Goal: Communication & Community: Participate in discussion

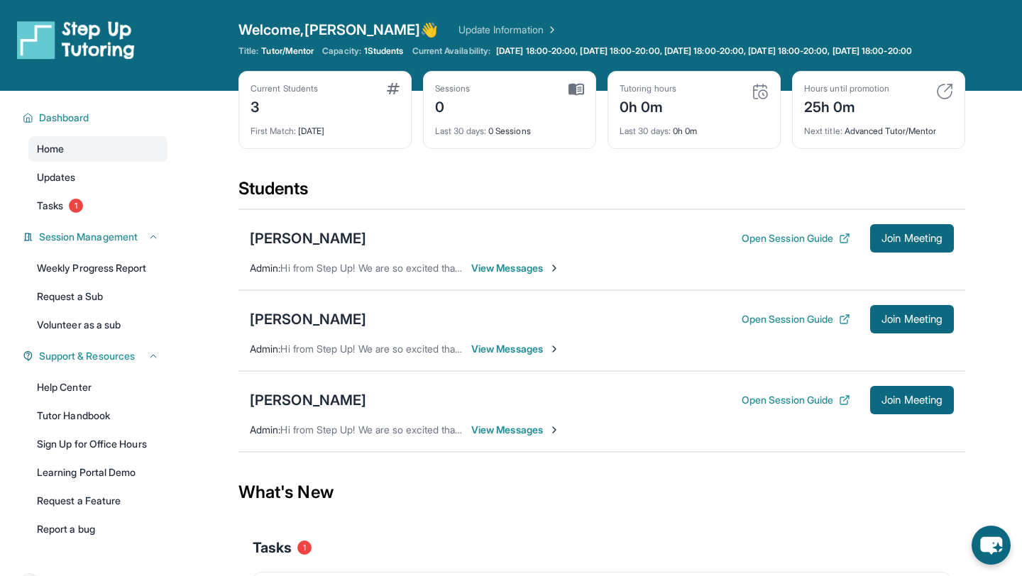
click at [513, 253] on div "[PERSON_NAME] Open Session Guide Join Meeting" at bounding box center [602, 238] width 704 height 28
click at [515, 275] on span "View Messages" at bounding box center [515, 268] width 89 height 14
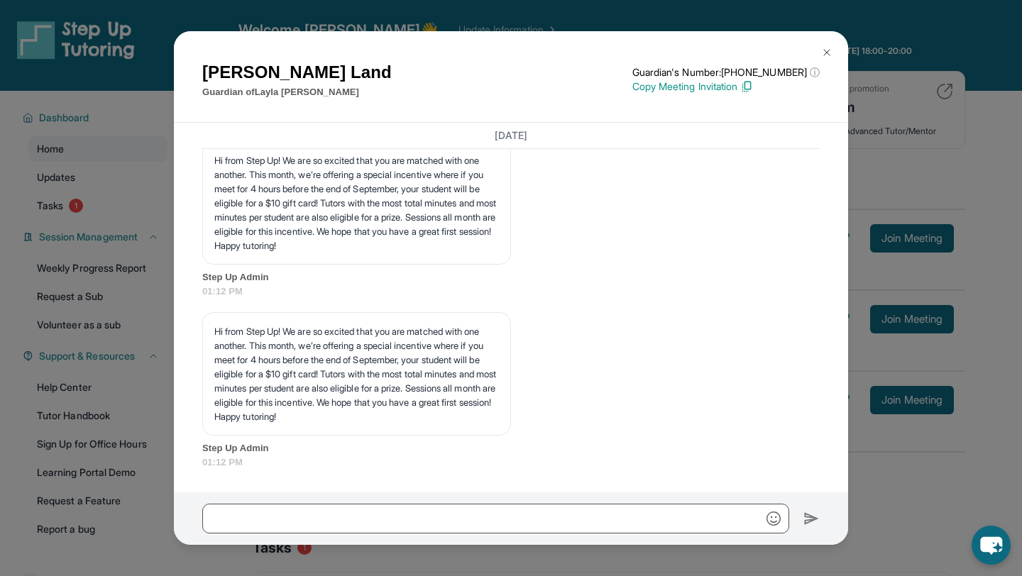
scroll to position [1861, 0]
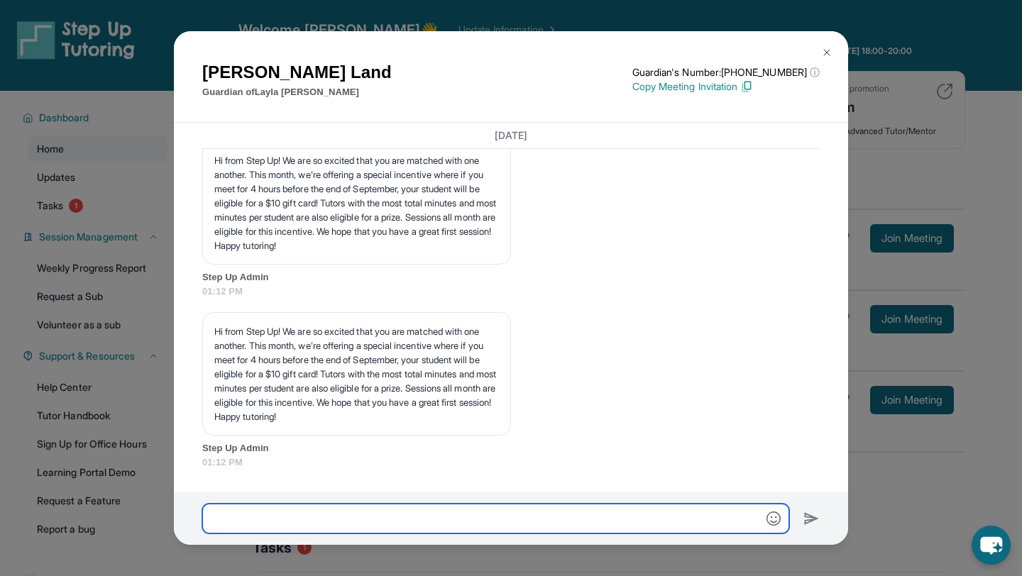
click at [604, 519] on input "text" at bounding box center [495, 519] width 587 height 30
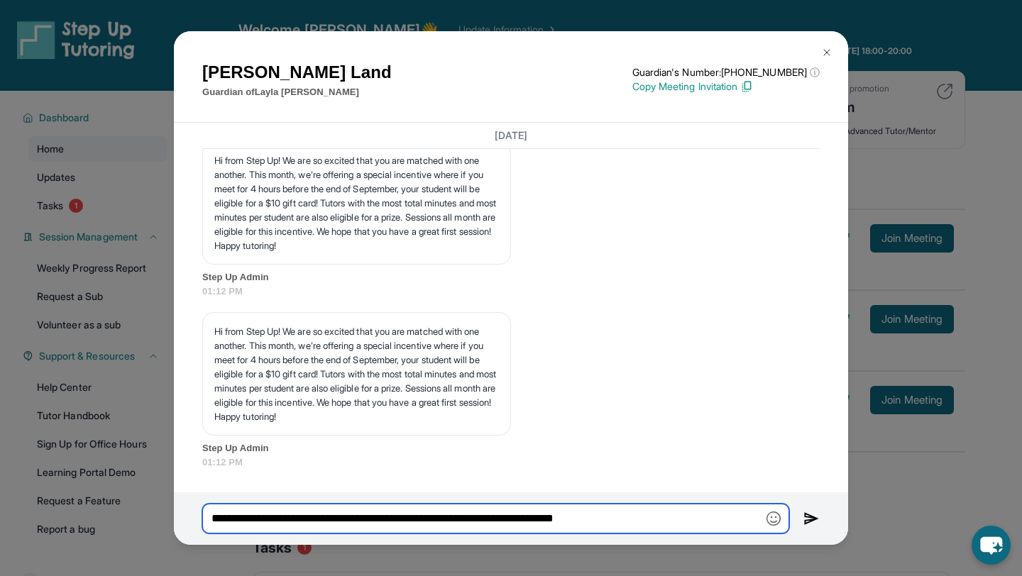
type input "**********"
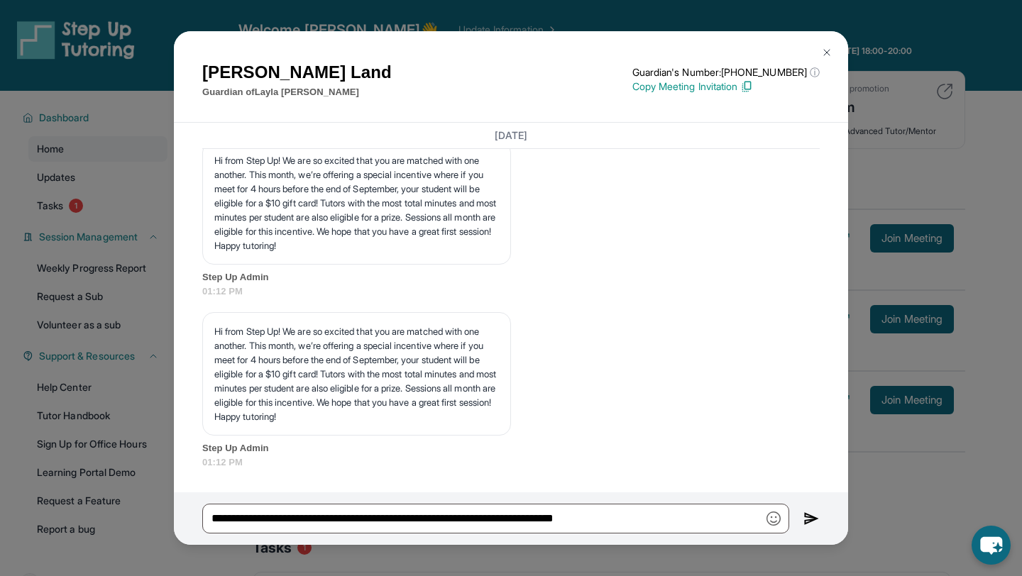
click at [813, 519] on img at bounding box center [812, 518] width 16 height 17
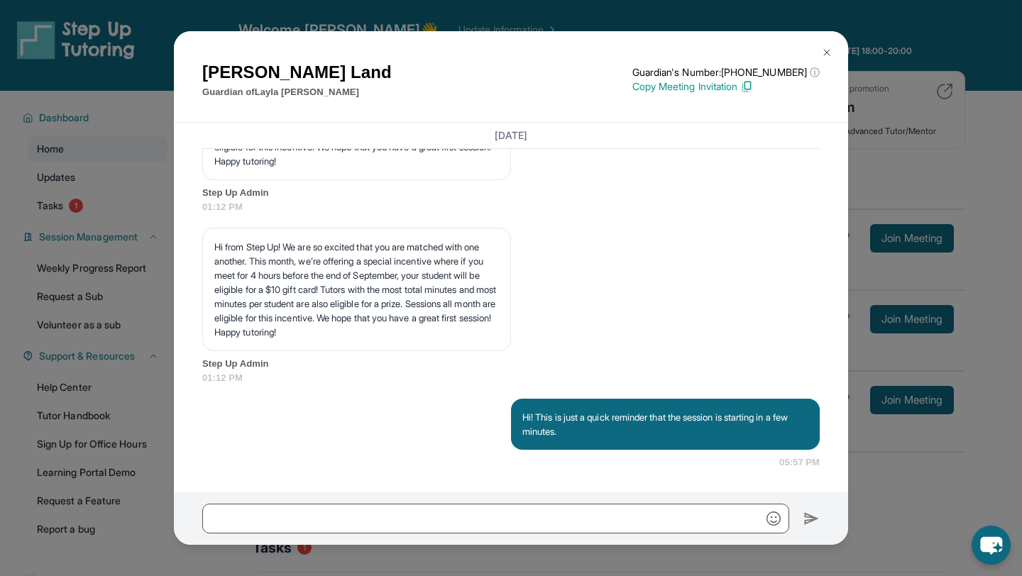
scroll to position [1946, 0]
click at [828, 51] on img at bounding box center [826, 52] width 11 height 11
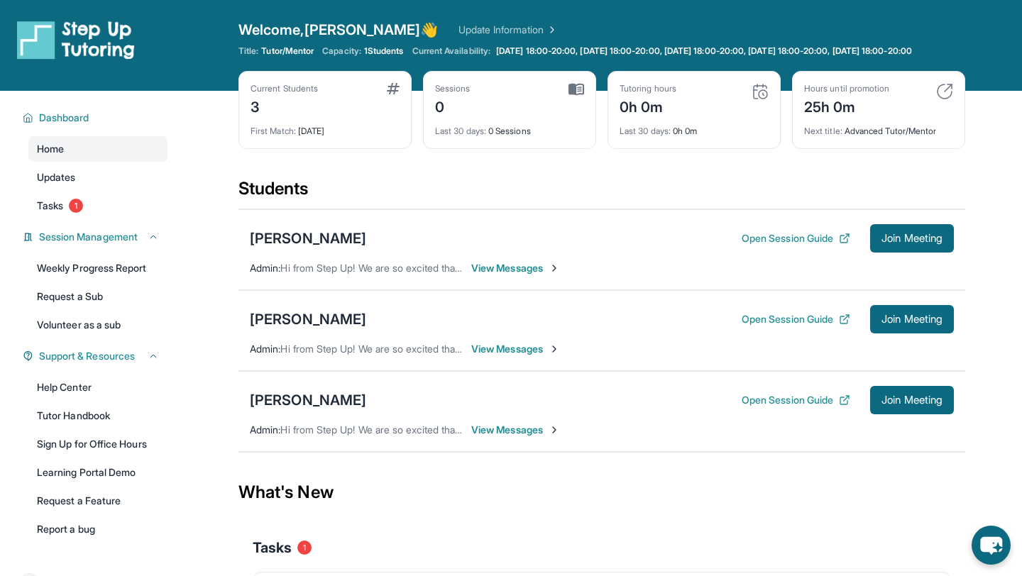
click at [511, 275] on span "View Messages" at bounding box center [515, 268] width 89 height 14
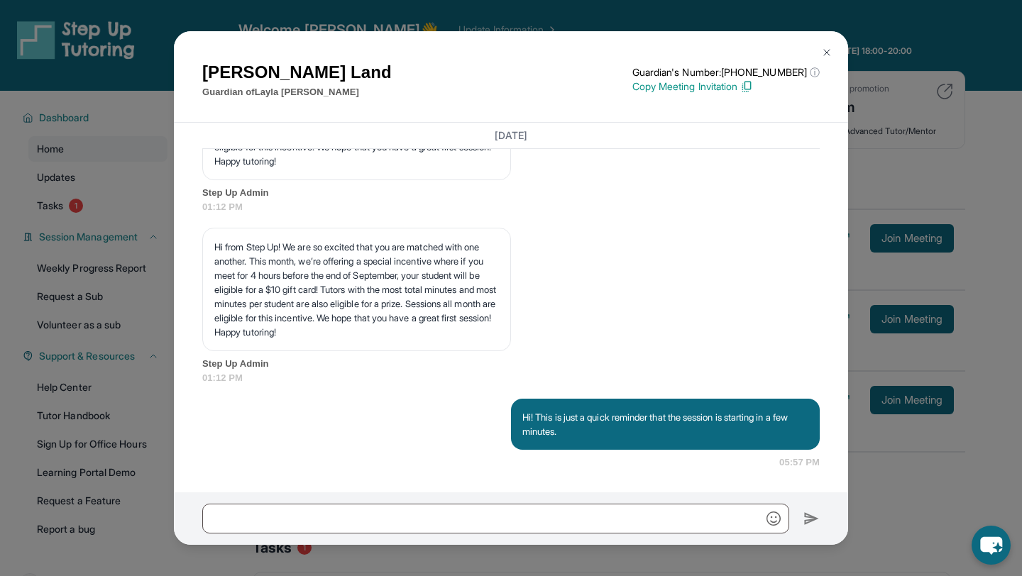
scroll to position [1946, 0]
click at [832, 45] on button at bounding box center [827, 52] width 28 height 28
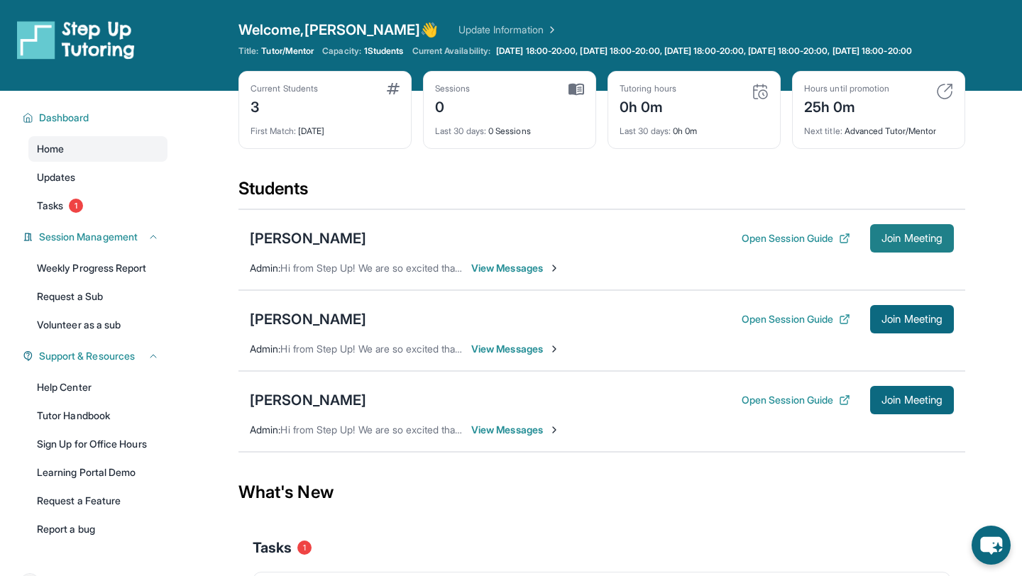
click at [916, 243] on span "Join Meeting" at bounding box center [912, 238] width 61 height 9
